Goal: Communication & Community: Ask a question

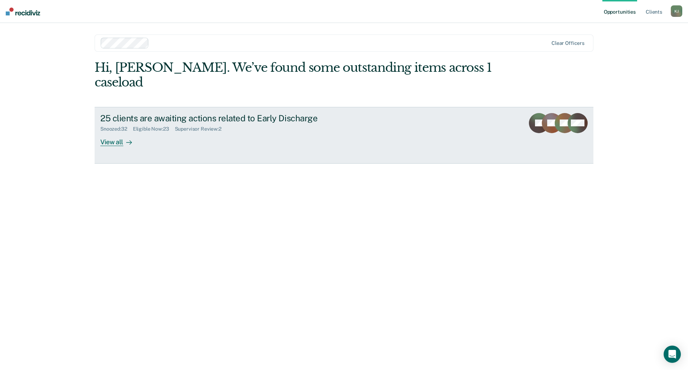
click at [122, 132] on div "View all" at bounding box center [120, 139] width 40 height 14
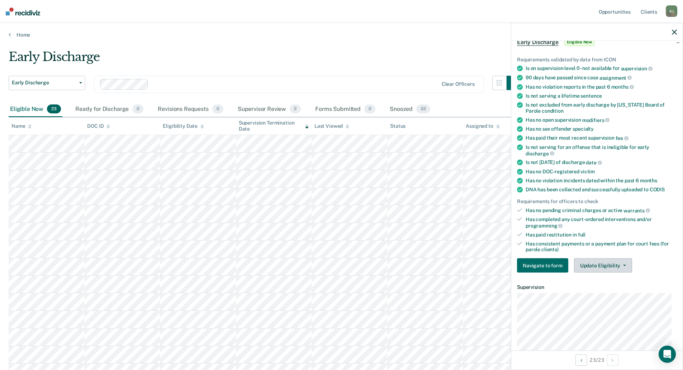
scroll to position [72, 0]
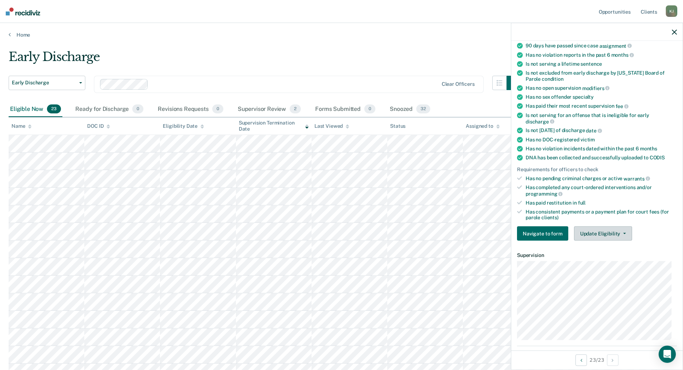
click at [623, 233] on icon "button" at bounding box center [624, 233] width 3 height 1
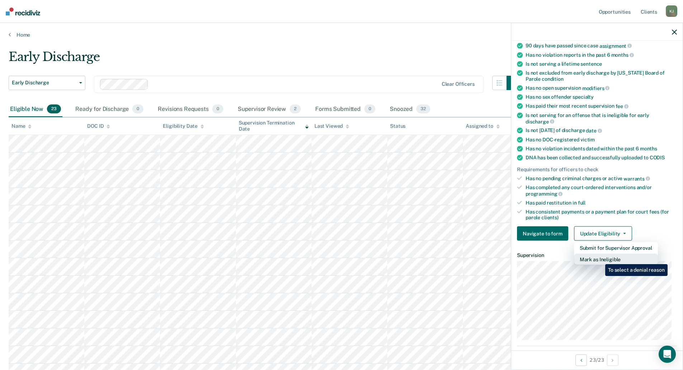
click at [600, 258] on button "Mark as Ineligible" at bounding box center [616, 258] width 84 height 11
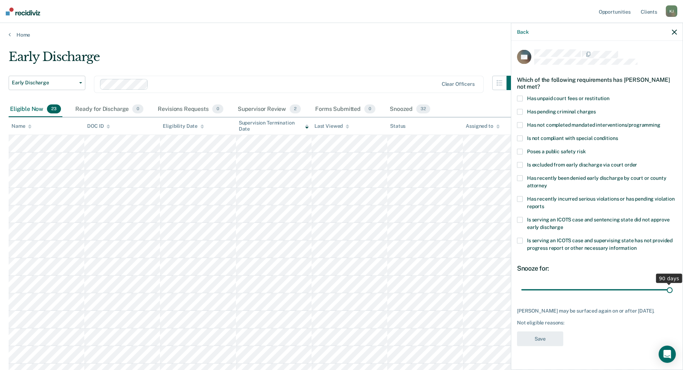
drag, startPoint x: 571, startPoint y: 288, endPoint x: 667, endPoint y: 291, distance: 95.8
type input "90"
click at [672, 290] on input "range" at bounding box center [596, 289] width 151 height 13
click at [519, 239] on span at bounding box center [520, 241] width 6 height 6
click at [519, 123] on span at bounding box center [520, 125] width 6 height 6
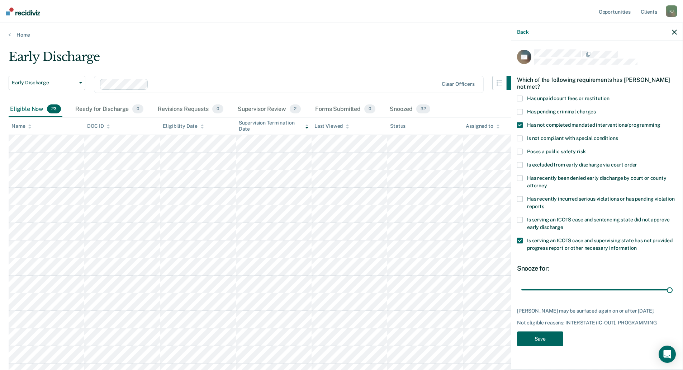
click at [522, 343] on button "Save" at bounding box center [540, 338] width 46 height 15
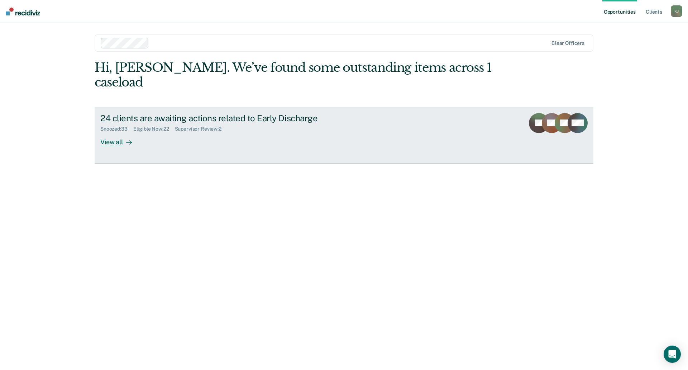
click at [116, 132] on div "View all" at bounding box center [120, 139] width 40 height 14
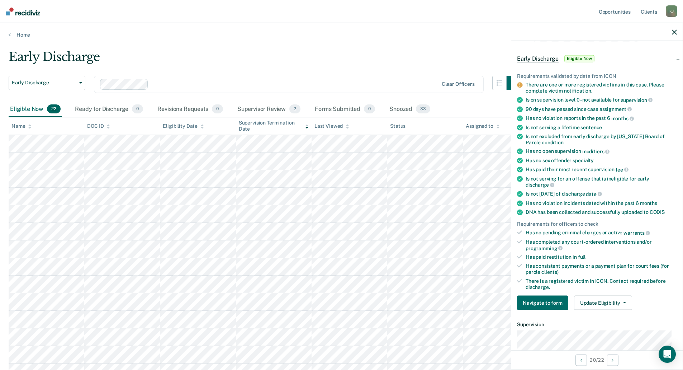
scroll to position [36, 0]
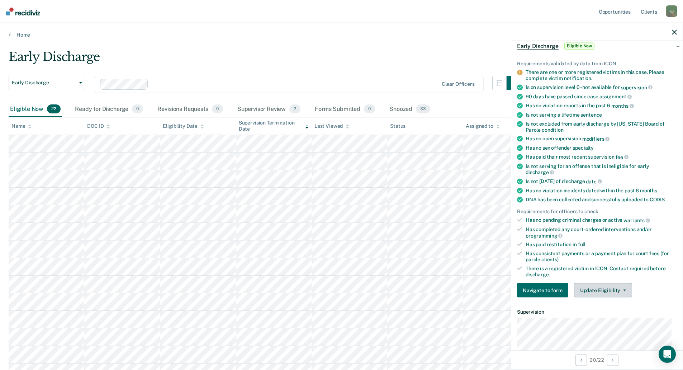
click at [623, 289] on icon "button" at bounding box center [624, 289] width 3 height 1
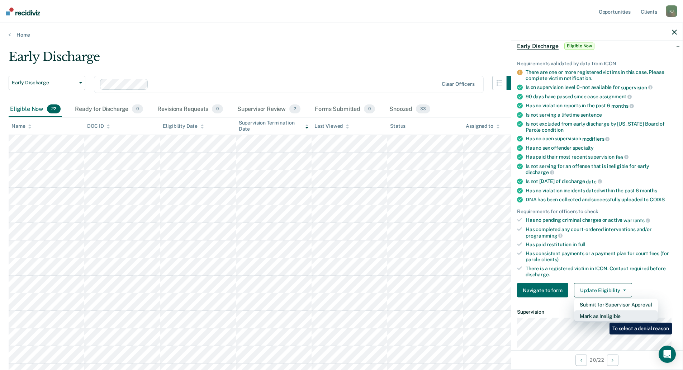
click at [604, 317] on button "Mark as Ineligible" at bounding box center [616, 315] width 84 height 11
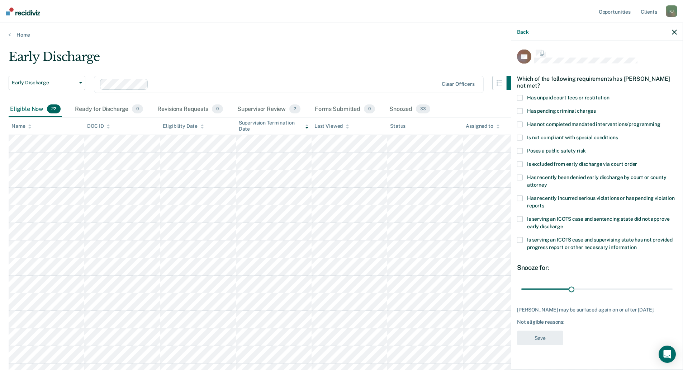
scroll to position [0, 0]
drag, startPoint x: 571, startPoint y: 290, endPoint x: 676, endPoint y: 289, distance: 105.4
type input "90"
click at [672, 289] on input "range" at bounding box center [596, 289] width 151 height 13
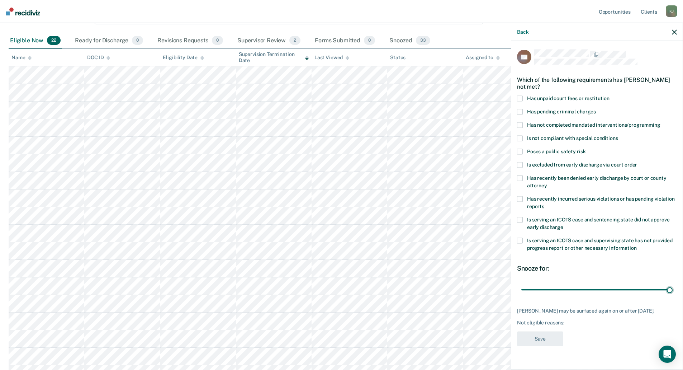
scroll to position [72, 0]
click at [519, 239] on span at bounding box center [520, 241] width 6 height 6
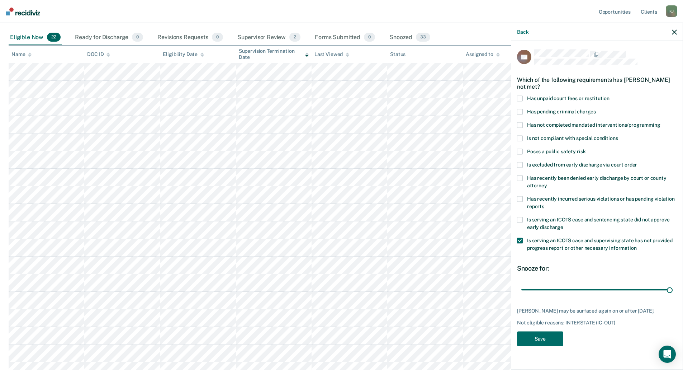
click at [521, 122] on span at bounding box center [520, 125] width 6 height 6
click at [544, 346] on button "Save" at bounding box center [540, 338] width 46 height 15
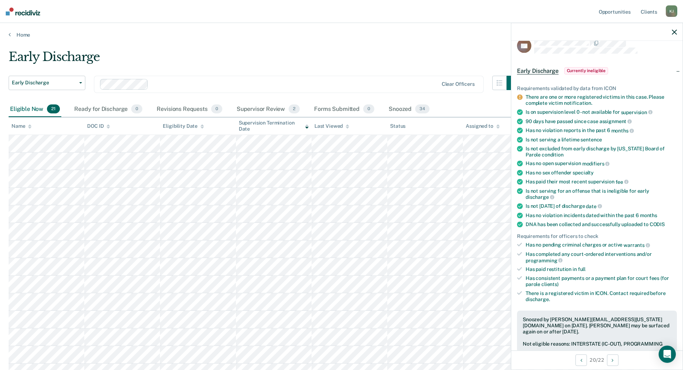
scroll to position [0, 0]
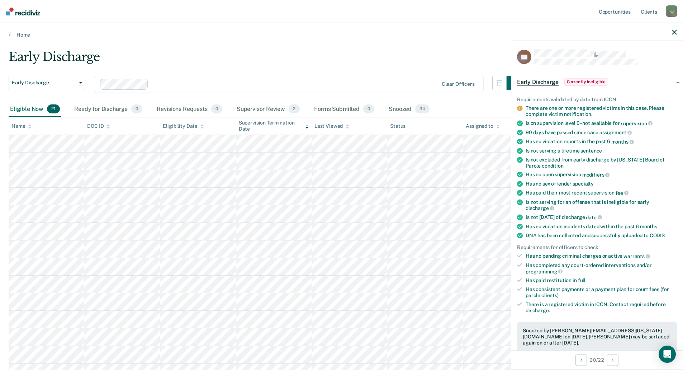
click at [675, 30] on icon "button" at bounding box center [674, 31] width 5 height 5
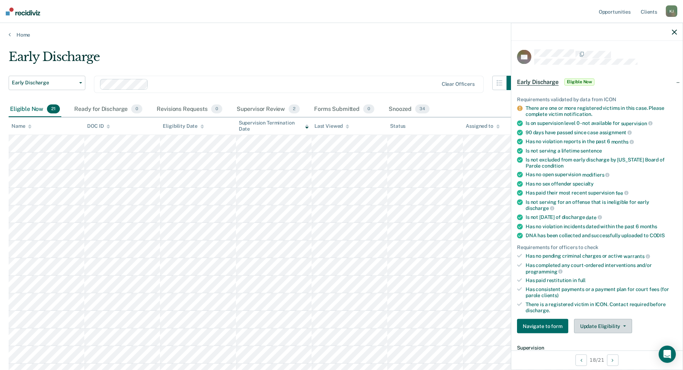
click at [623, 325] on icon "button" at bounding box center [624, 325] width 3 height 1
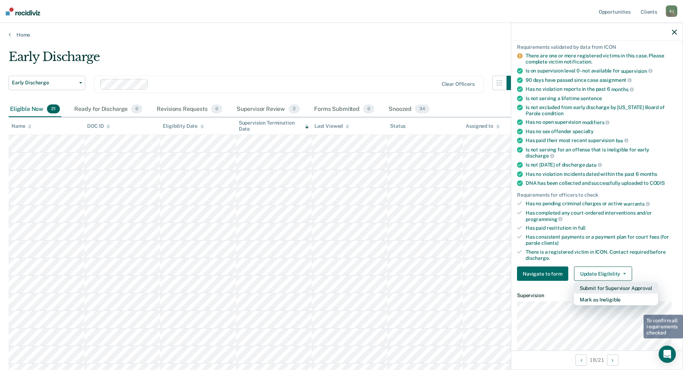
scroll to position [108, 0]
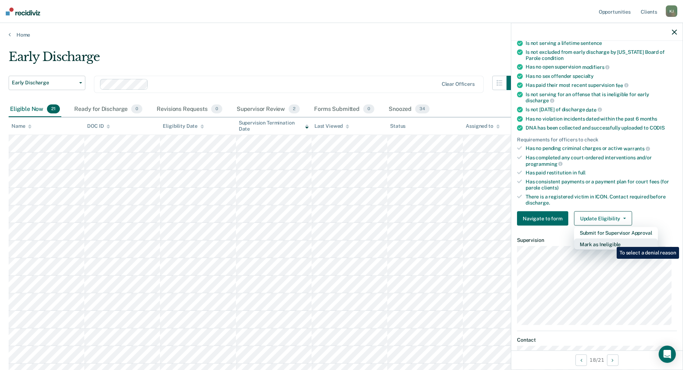
click at [611, 241] on button "Mark as Ineligible" at bounding box center [616, 243] width 84 height 11
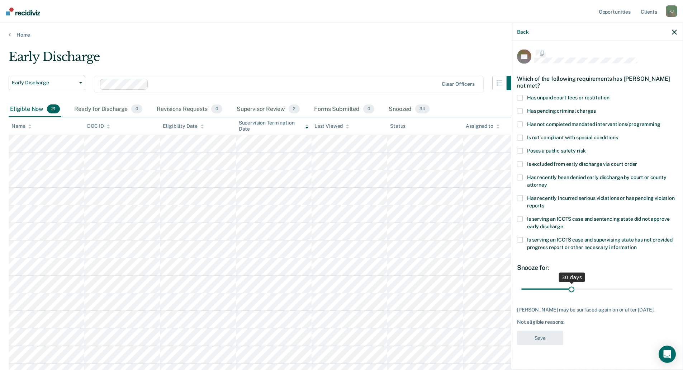
scroll to position [0, 0]
click at [520, 98] on span at bounding box center [520, 99] width 6 height 6
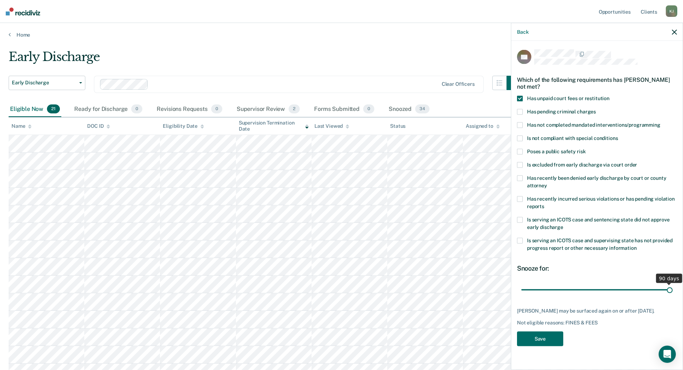
drag, startPoint x: 569, startPoint y: 288, endPoint x: 683, endPoint y: 285, distance: 114.0
type input "90"
click at [672, 285] on input "range" at bounding box center [596, 289] width 151 height 13
click at [553, 332] on button "Save" at bounding box center [540, 338] width 46 height 15
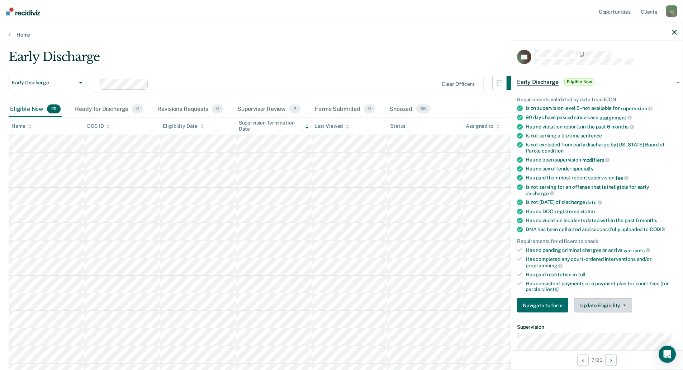
click at [590, 304] on button "Update Eligibility" at bounding box center [603, 305] width 58 height 14
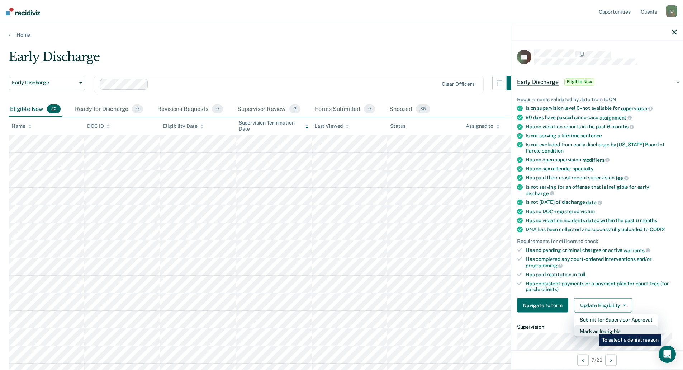
click at [594, 328] on button "Mark as Ineligible" at bounding box center [616, 330] width 84 height 11
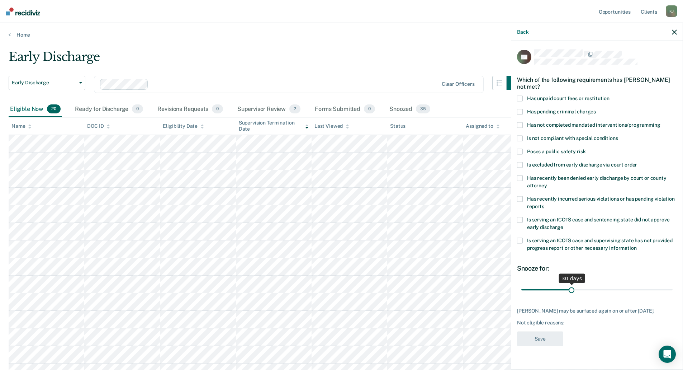
scroll to position [36, 0]
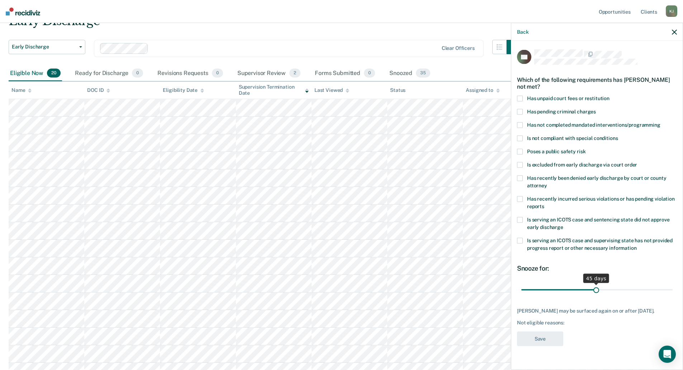
drag, startPoint x: 570, startPoint y: 289, endPoint x: 596, endPoint y: 290, distance: 26.2
type input "45"
click at [596, 290] on input "range" at bounding box center [596, 289] width 151 height 13
click at [522, 239] on span at bounding box center [520, 241] width 6 height 6
click at [549, 336] on button "Save" at bounding box center [540, 338] width 46 height 15
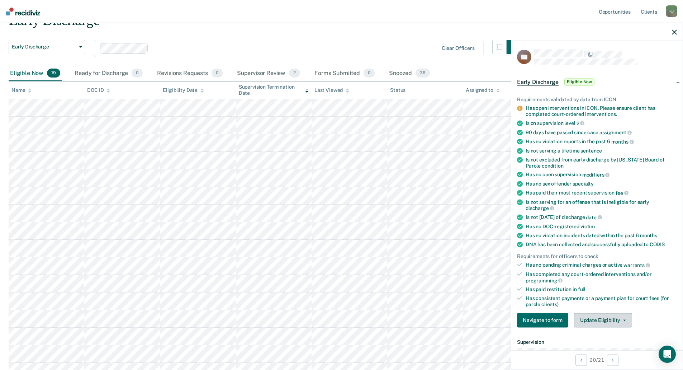
click at [601, 313] on button "Update Eligibility" at bounding box center [603, 320] width 58 height 14
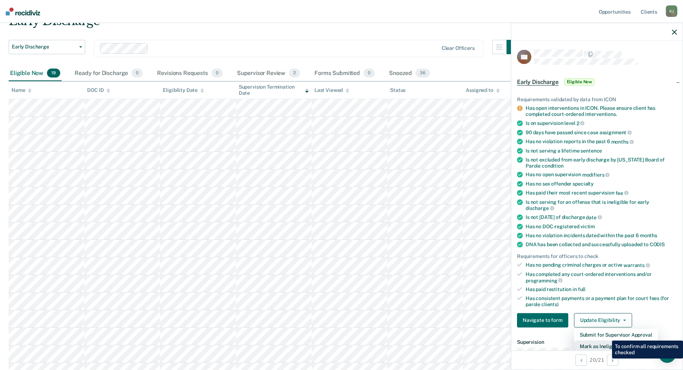
scroll to position [1, 0]
click at [609, 342] on button "Mark as Ineligible" at bounding box center [616, 344] width 84 height 11
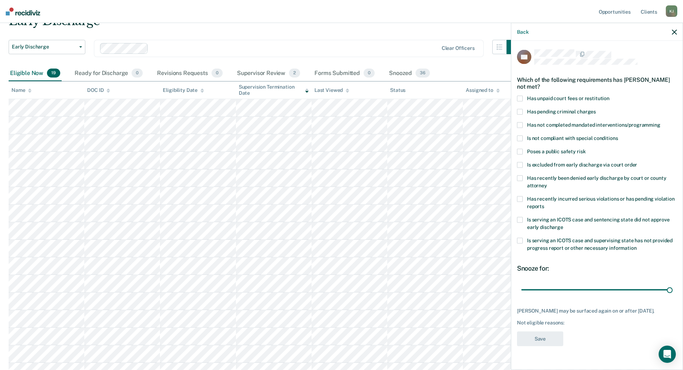
drag, startPoint x: 571, startPoint y: 288, endPoint x: 676, endPoint y: 268, distance: 106.1
type input "90"
click at [672, 286] on input "range" at bounding box center [596, 289] width 151 height 13
click at [522, 98] on span at bounding box center [520, 99] width 6 height 6
click at [538, 336] on button "Save" at bounding box center [540, 338] width 46 height 15
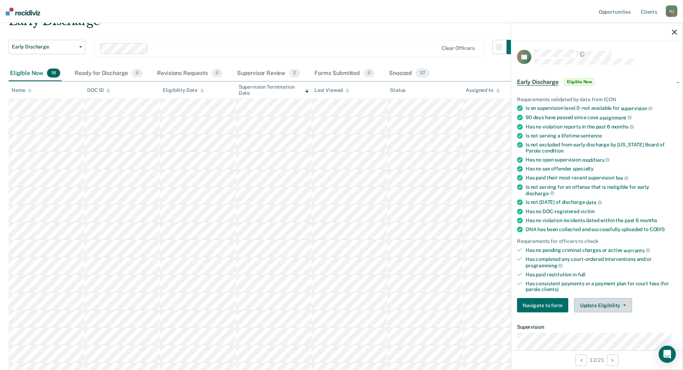
click at [584, 306] on button "Update Eligibility" at bounding box center [603, 305] width 58 height 14
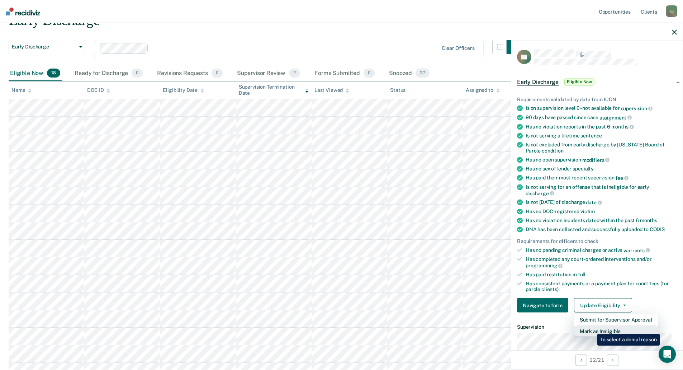
click at [592, 328] on button "Mark as Ineligible" at bounding box center [616, 330] width 84 height 11
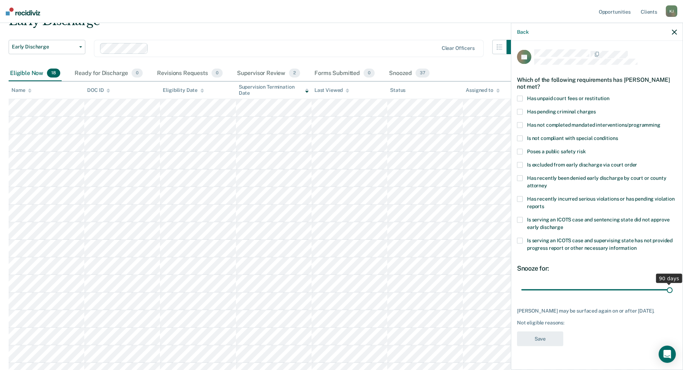
drag, startPoint x: 571, startPoint y: 288, endPoint x: 684, endPoint y: 290, distance: 113.3
type input "90"
click at [672, 290] on input "range" at bounding box center [596, 289] width 151 height 13
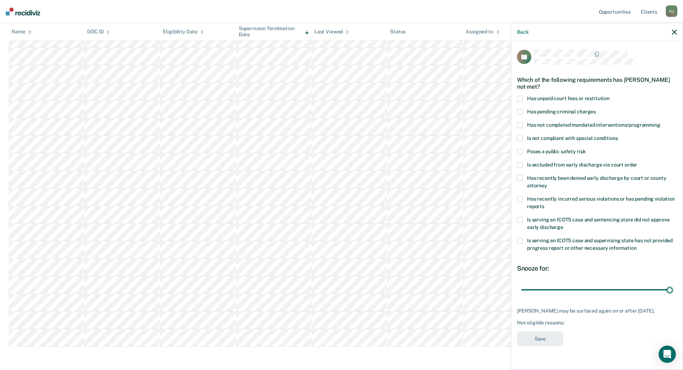
scroll to position [108, 0]
click at [520, 151] on span at bounding box center [520, 152] width 6 height 6
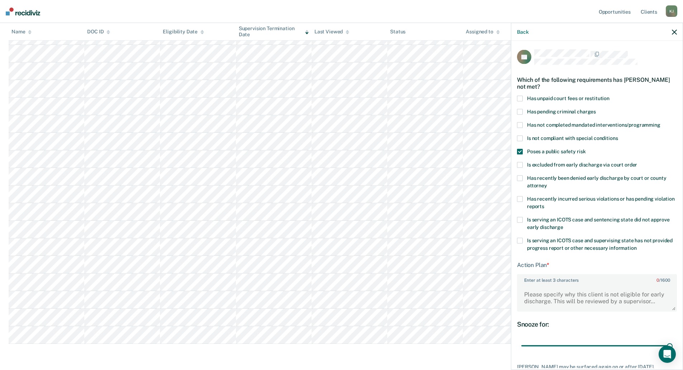
scroll to position [36, 0]
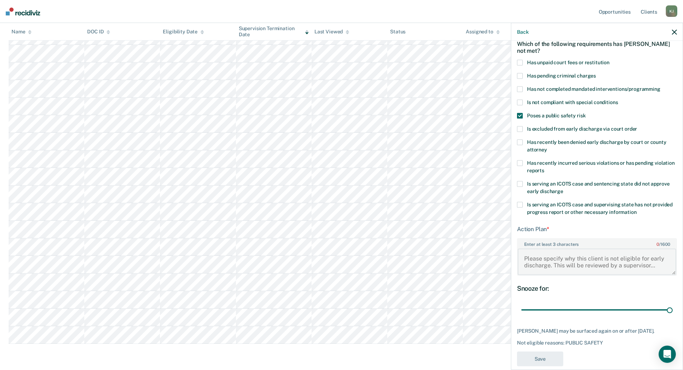
click at [541, 256] on textarea "Enter at least 3 characters 0 / 1600" at bounding box center [597, 261] width 158 height 27
paste textarea "Forcible felony, needs more time on supervision."
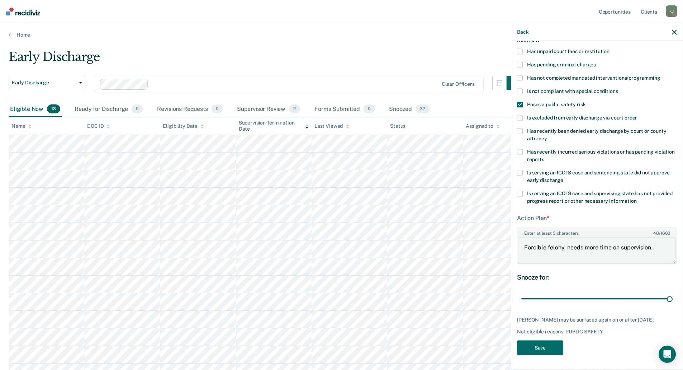
scroll to position [72, 0]
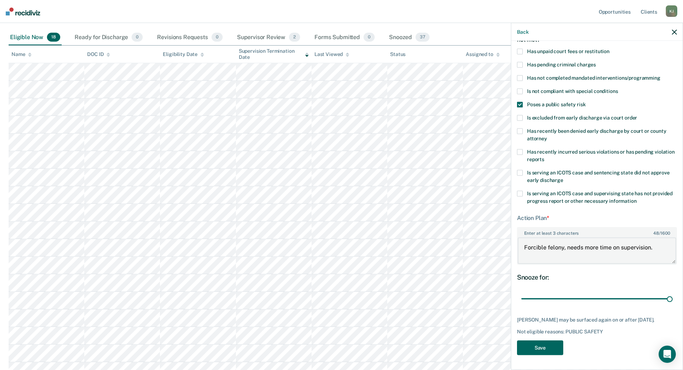
type textarea "Forcible felony, needs more time on supervision."
click at [545, 346] on button "Save" at bounding box center [540, 347] width 46 height 15
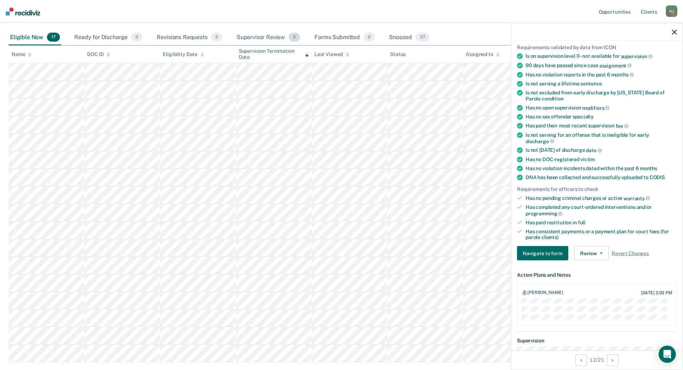
click at [280, 37] on div "Supervisor Review 3" at bounding box center [268, 38] width 67 height 16
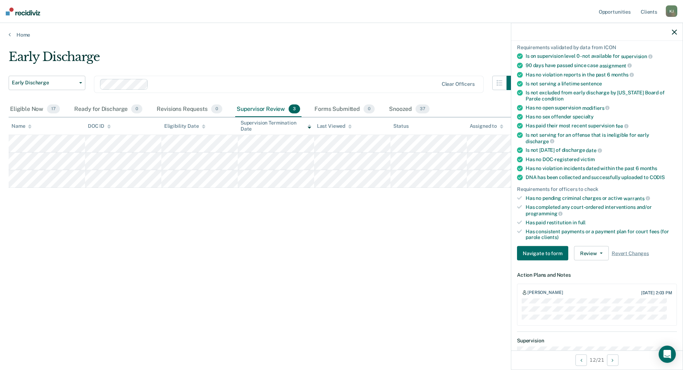
scroll to position [0, 0]
click at [53, 109] on span "17" at bounding box center [53, 108] width 13 height 9
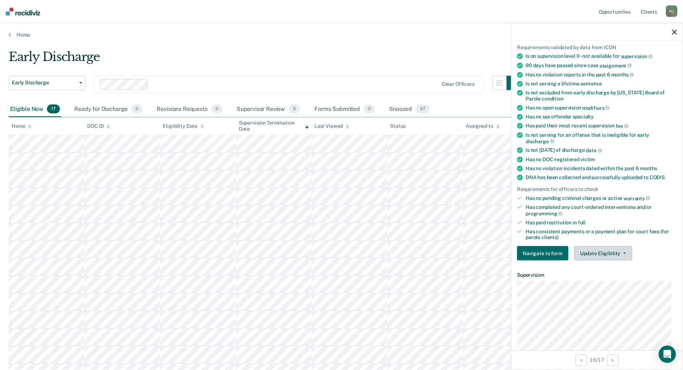
click at [599, 255] on button "Update Eligibility" at bounding box center [603, 253] width 58 height 14
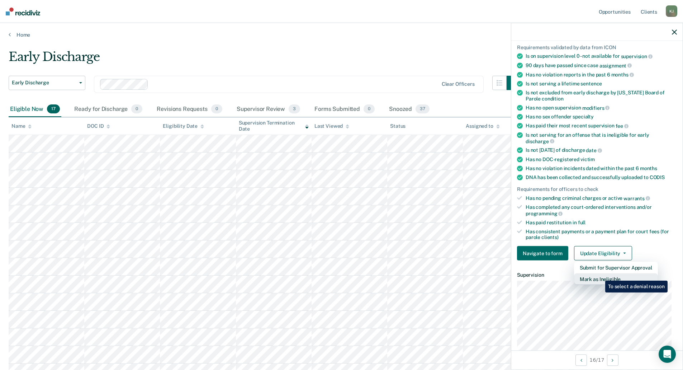
click at [600, 275] on button "Mark as Ineligible" at bounding box center [616, 278] width 84 height 11
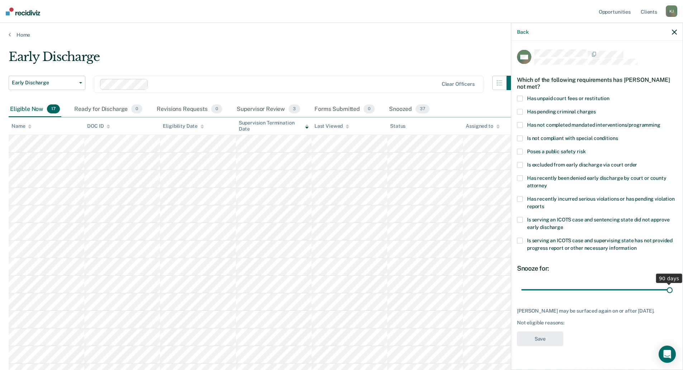
drag, startPoint x: 570, startPoint y: 289, endPoint x: 675, endPoint y: 284, distance: 105.5
type input "90"
click at [672, 284] on input "range" at bounding box center [596, 289] width 151 height 13
click at [521, 96] on span at bounding box center [520, 99] width 6 height 6
click at [516, 123] on div "SM Which of the following requirements has [PERSON_NAME] not met? Has unpaid co…" at bounding box center [596, 204] width 171 height 327
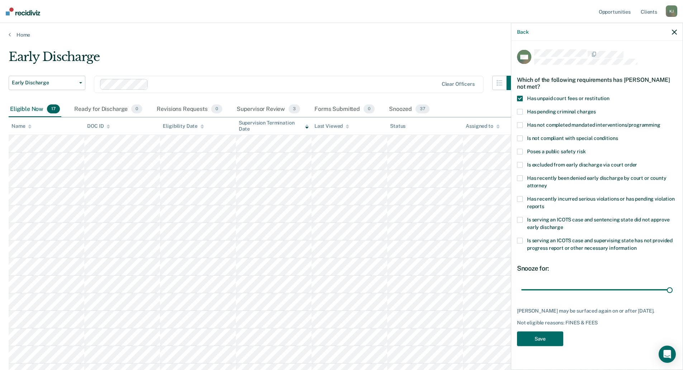
click at [519, 126] on span at bounding box center [520, 125] width 6 height 6
click at [535, 341] on button "Save" at bounding box center [540, 338] width 46 height 15
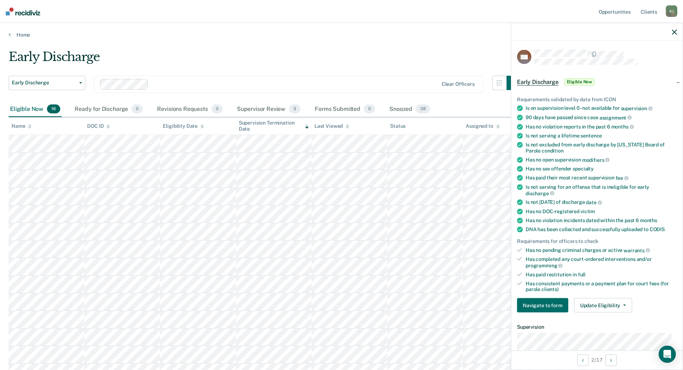
click at [672, 31] on icon "button" at bounding box center [674, 31] width 5 height 5
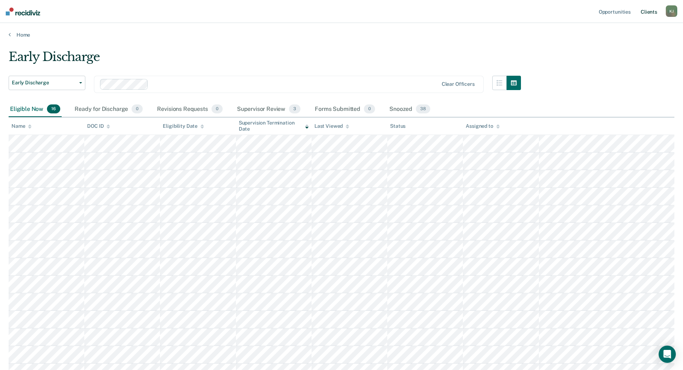
click at [650, 9] on link "Client s" at bounding box center [648, 11] width 19 height 23
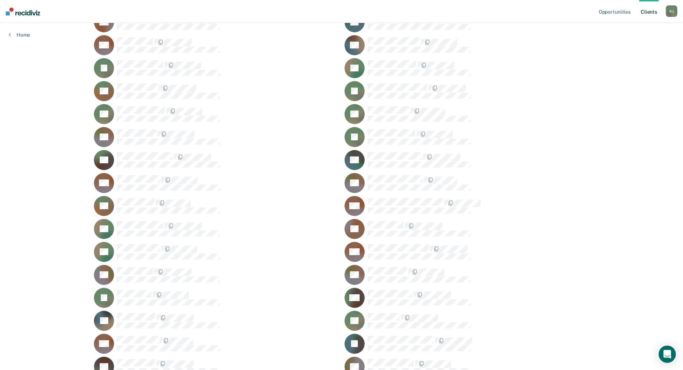
scroll to position [7205, 0]
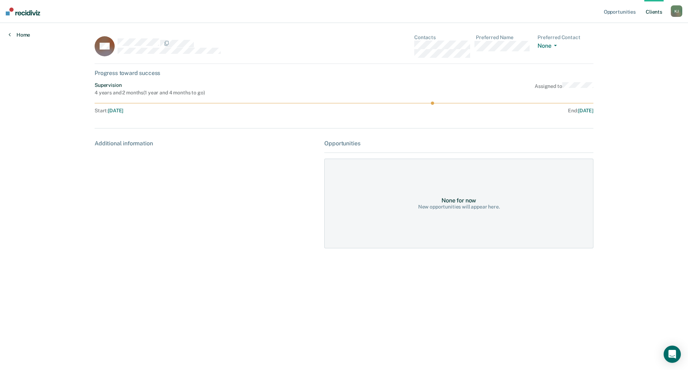
click at [19, 35] on link "Home" at bounding box center [20, 35] width 22 height 6
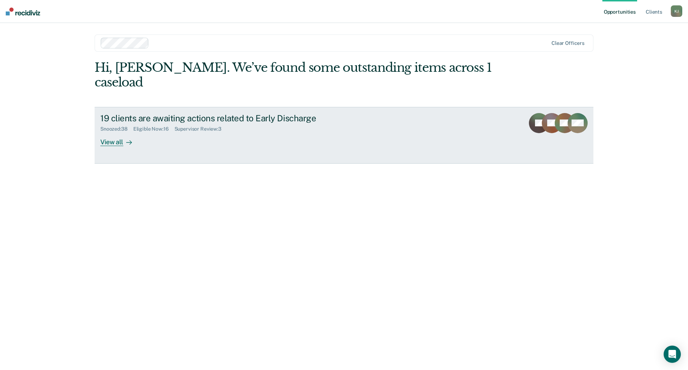
click at [112, 132] on div "View all" at bounding box center [120, 139] width 40 height 14
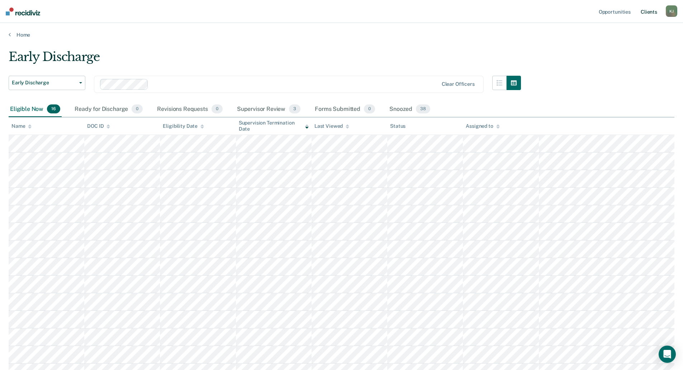
click at [646, 10] on link "Client s" at bounding box center [648, 11] width 19 height 23
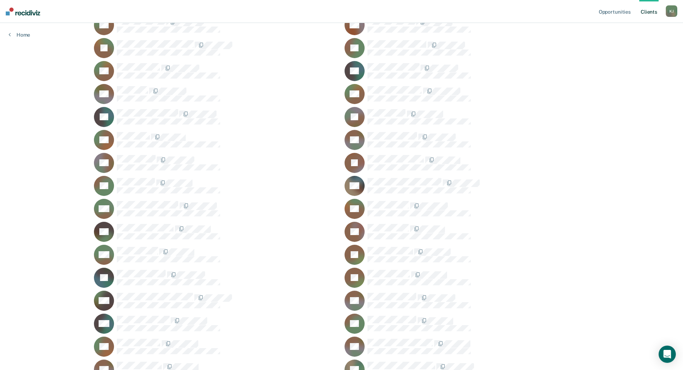
scroll to position [6275, 0]
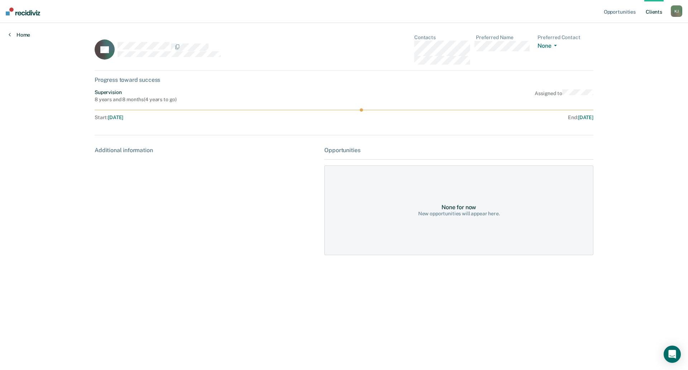
click at [22, 37] on link "Home" at bounding box center [20, 35] width 22 height 6
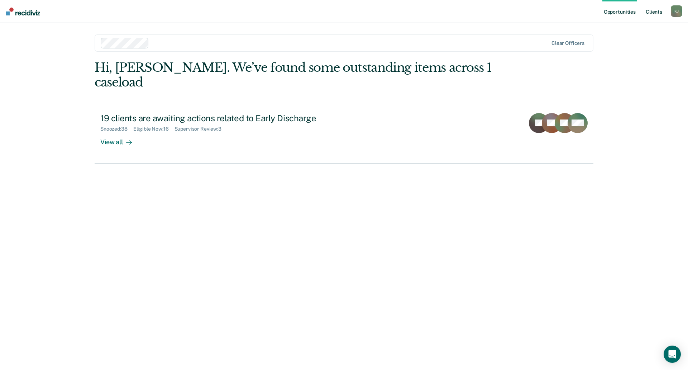
click at [656, 11] on link "Client s" at bounding box center [654, 11] width 19 height 23
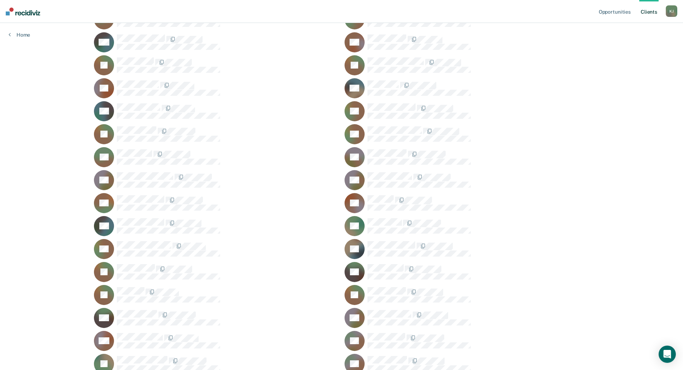
scroll to position [1721, 0]
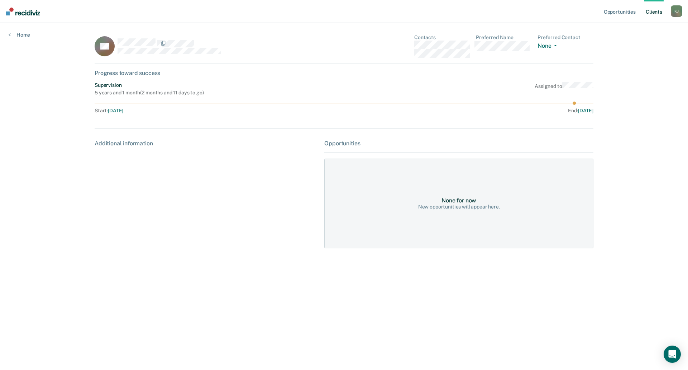
click at [653, 12] on link "Client s" at bounding box center [654, 11] width 19 height 23
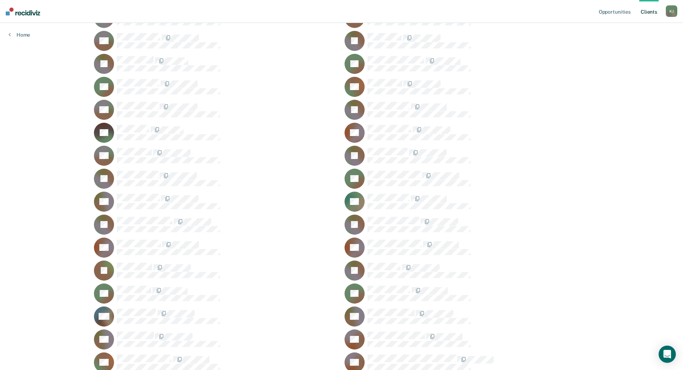
scroll to position [824, 0]
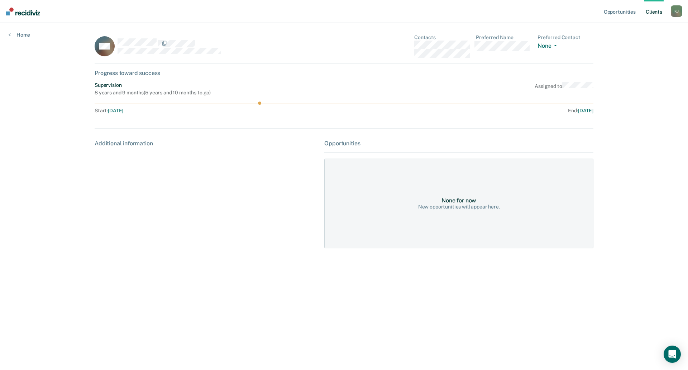
click at [647, 11] on link "Client s" at bounding box center [654, 11] width 19 height 23
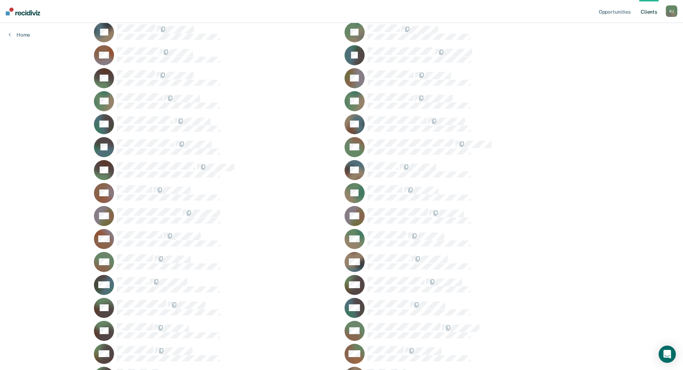
scroll to position [7444, 0]
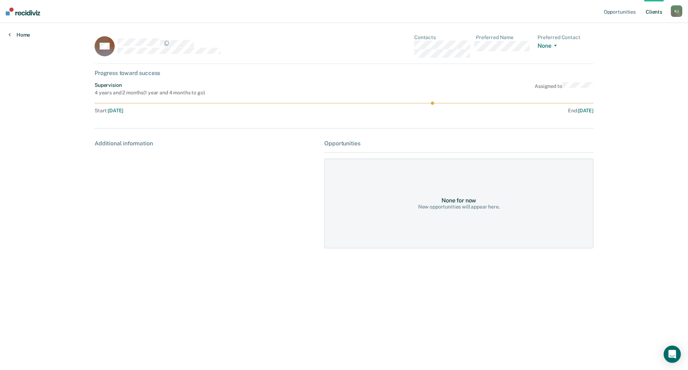
click at [10, 34] on icon at bounding box center [10, 35] width 2 height 6
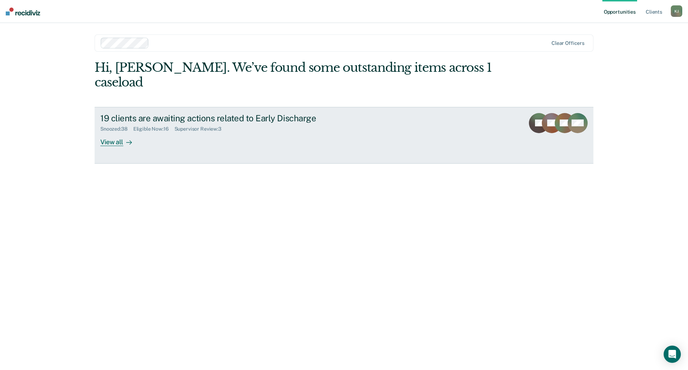
click at [115, 132] on div "View all" at bounding box center [120, 139] width 40 height 14
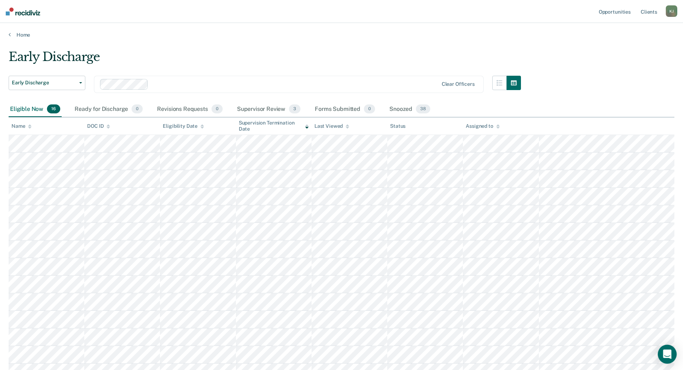
click at [667, 352] on icon "Open Intercom Messenger" at bounding box center [667, 353] width 8 height 9
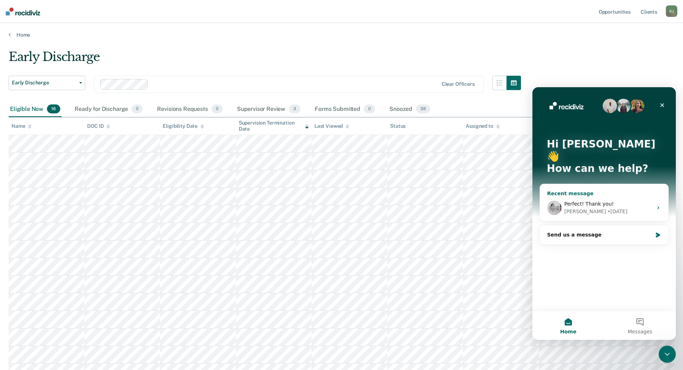
click at [658, 206] on icon "Intercom messenger" at bounding box center [658, 207] width 2 height 3
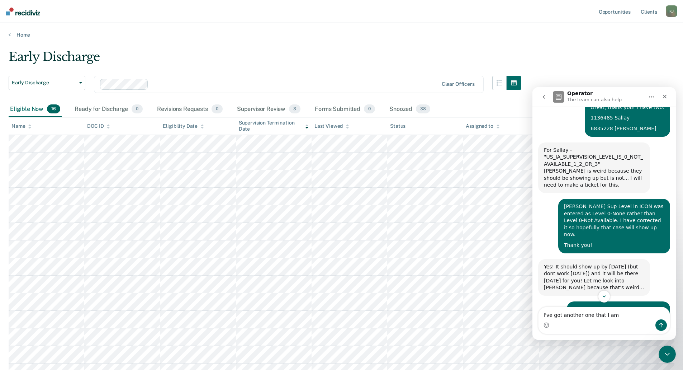
scroll to position [315, 0]
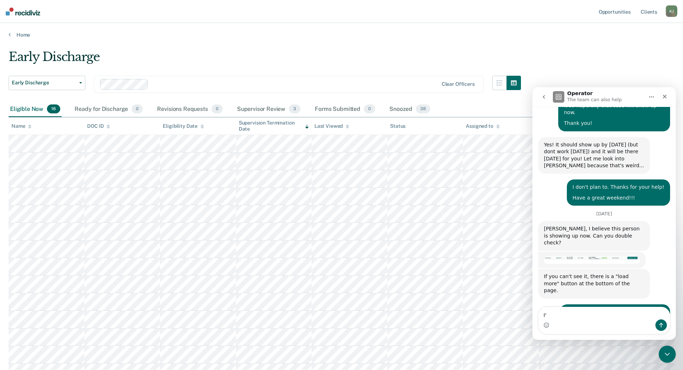
type textarea "I"
type textarea "Could you check another one for me? 6811163 [PERSON_NAME]"
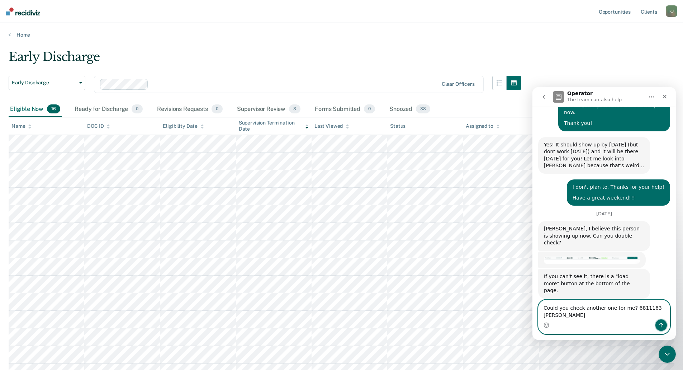
click at [662, 325] on icon "Send a message…" at bounding box center [661, 325] width 6 height 6
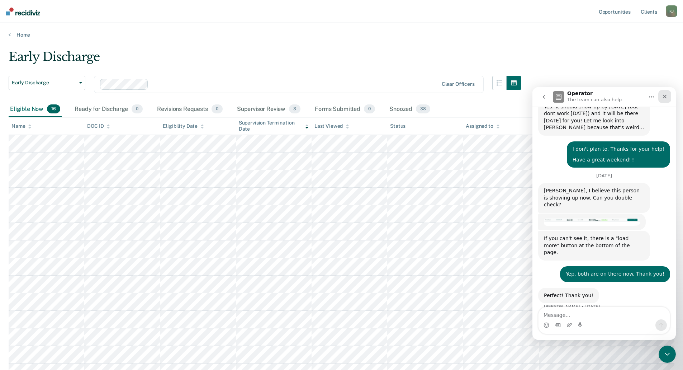
click at [664, 95] on icon "Close" at bounding box center [665, 97] width 6 height 6
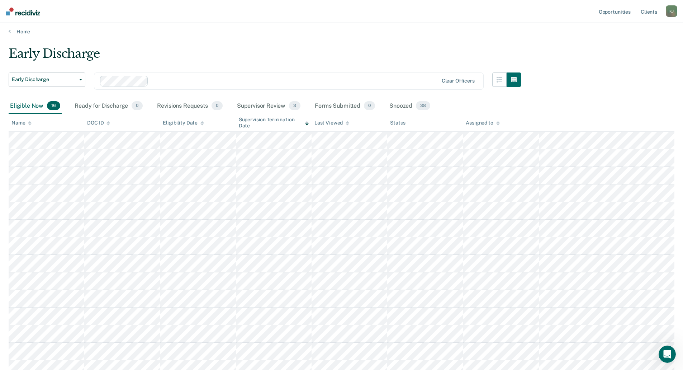
scroll to position [0, 0]
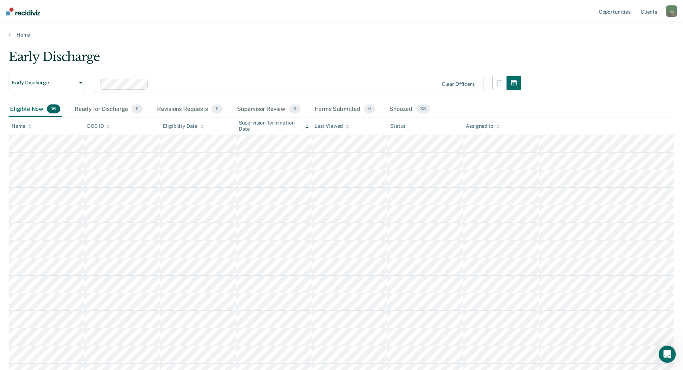
click at [671, 11] on div "K J" at bounding box center [671, 10] width 11 height 11
click at [631, 46] on link "Log Out" at bounding box center [643, 47] width 58 height 6
